Goal: Task Accomplishment & Management: Complete application form

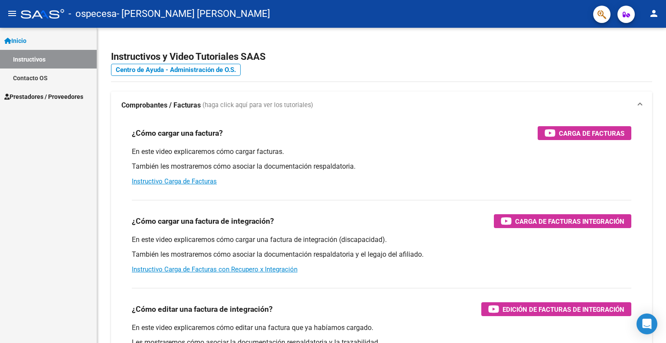
click at [56, 92] on span "Prestadores / Proveedores" at bounding box center [43, 97] width 79 height 10
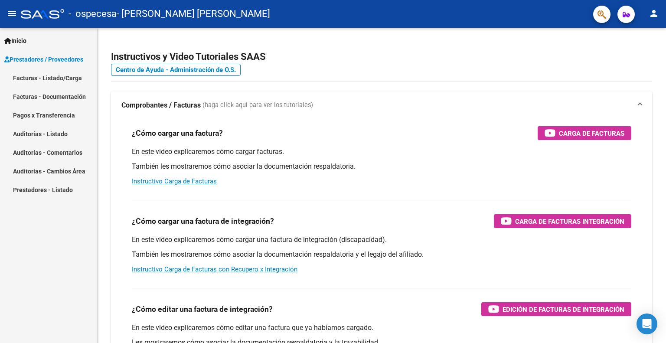
click at [60, 74] on link "Facturas - Listado/Carga" at bounding box center [48, 78] width 97 height 19
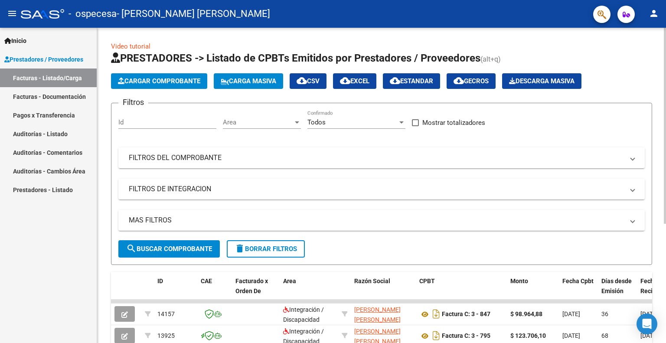
click at [186, 76] on button "Cargar Comprobante" at bounding box center [159, 81] width 96 height 16
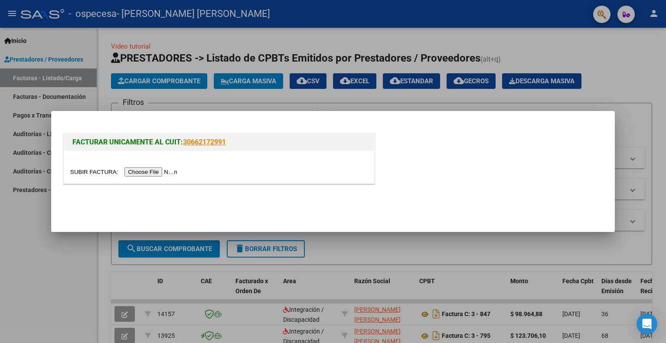
click at [161, 169] on input "file" at bounding box center [125, 171] width 110 height 9
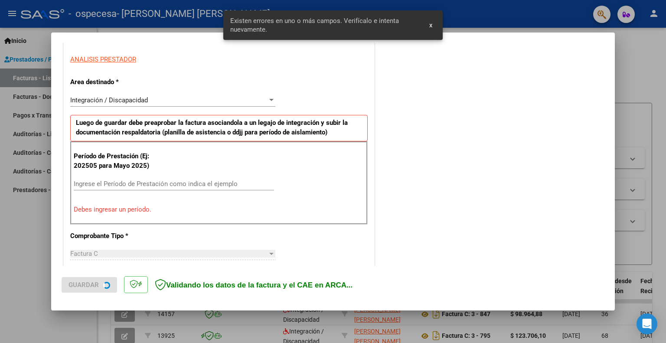
scroll to position [173, 0]
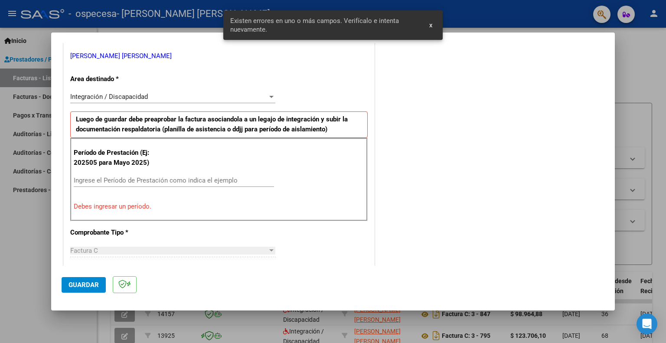
click at [95, 175] on div "Ingrese el Período de Prestación como indica el ejemplo" at bounding box center [174, 180] width 200 height 13
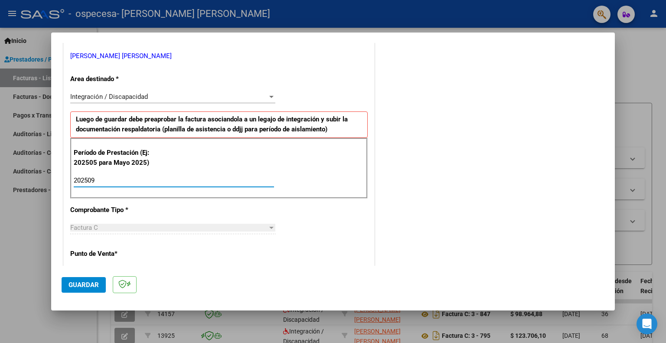
type input "202509"
click at [77, 289] on button "Guardar" at bounding box center [84, 285] width 44 height 16
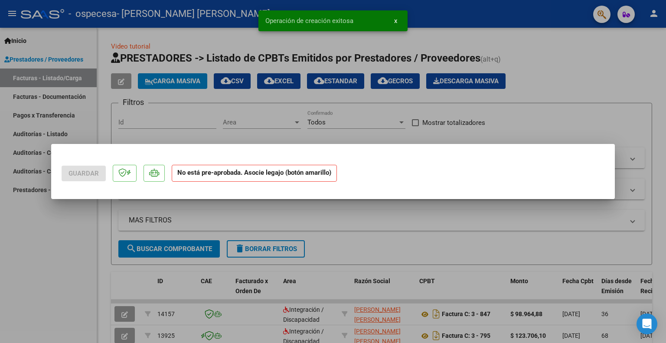
scroll to position [0, 0]
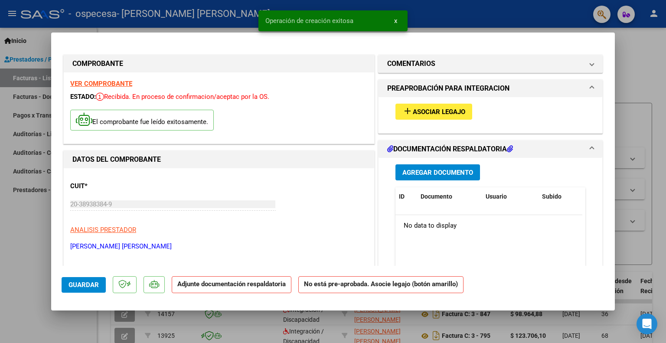
click at [415, 107] on button "add Asociar Legajo" at bounding box center [433, 112] width 77 height 16
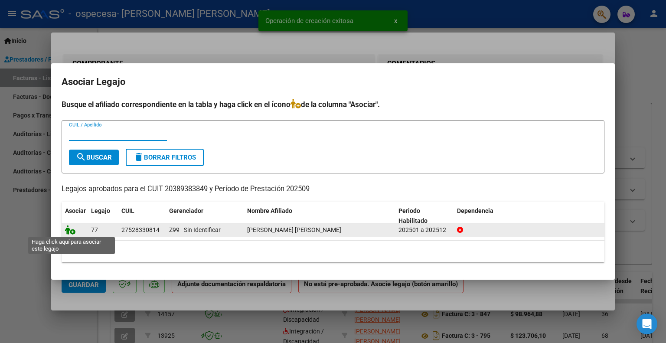
click at [71, 229] on icon at bounding box center [70, 230] width 10 height 10
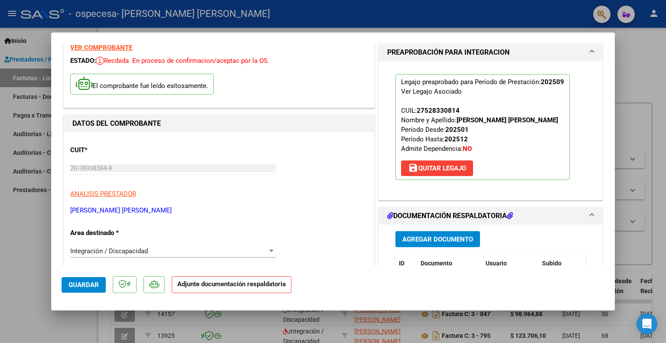
scroll to position [87, 0]
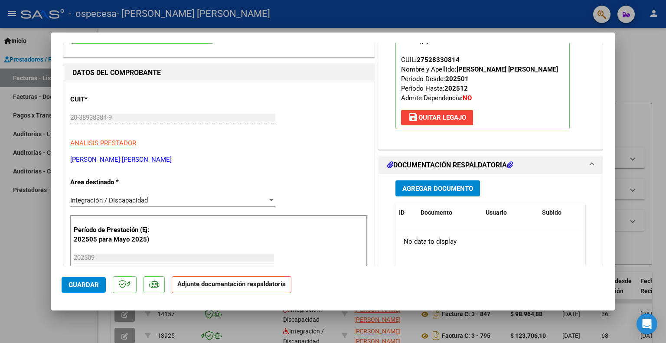
click at [439, 186] on span "Agregar Documento" at bounding box center [437, 189] width 71 height 8
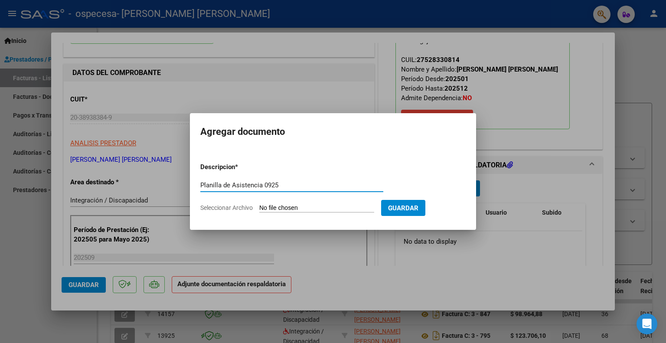
type input "Planilla de Asistencia 0925"
click at [343, 204] on app-file-uploader "Seleccionar Archivo" at bounding box center [290, 208] width 181 height 8
click at [319, 206] on input "Seleccionar Archivo" at bounding box center [316, 208] width 115 height 8
type input "C:\fakepath\[PERSON_NAME] 0925.pdf"
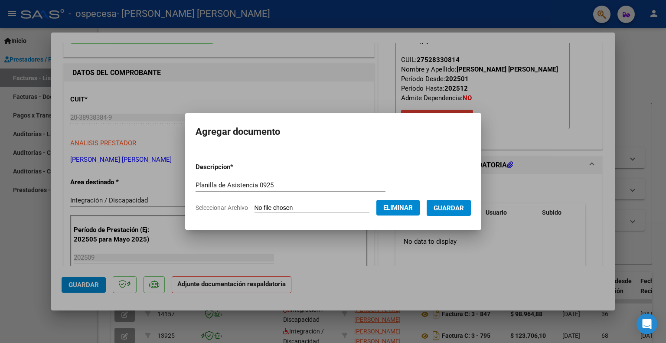
click at [460, 209] on span "Guardar" at bounding box center [449, 208] width 30 height 8
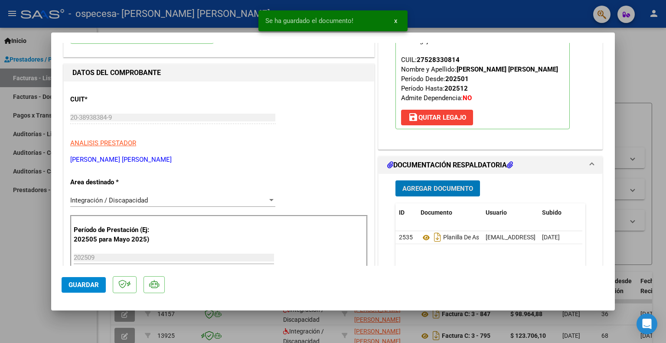
click at [80, 282] on span "Guardar" at bounding box center [84, 285] width 30 height 8
click at [0, 266] on div at bounding box center [333, 171] width 666 height 343
type input "$ 0,00"
